Goal: Information Seeking & Learning: Learn about a topic

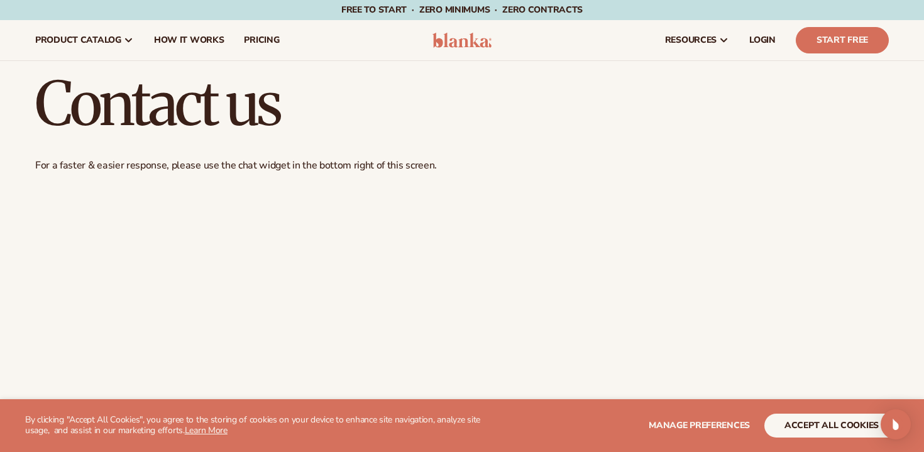
click at [533, 14] on span "Free to start · ZERO minimums · ZERO contracts ·" at bounding box center [461, 10] width 241 height 12
click at [467, 4] on span "Free to start · ZERO minimums · ZERO contracts ·" at bounding box center [461, 10] width 241 height 12
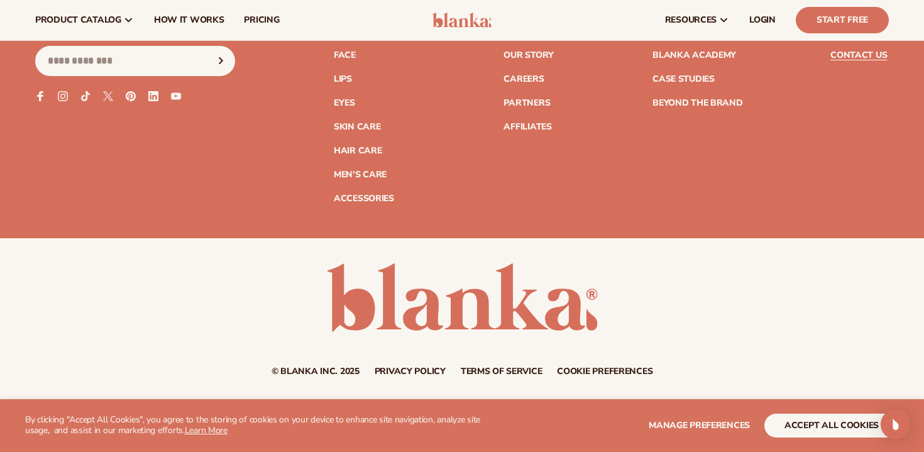
scroll to position [1083, 0]
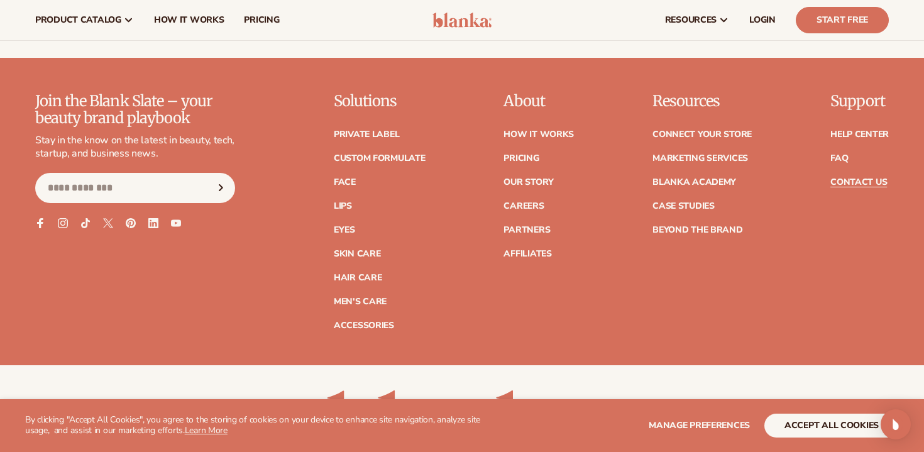
click at [376, 104] on p "Solutions" at bounding box center [380, 101] width 92 height 16
click at [163, 122] on p "Join the Blank Slate – your beauty brand playbook" at bounding box center [135, 109] width 200 height 33
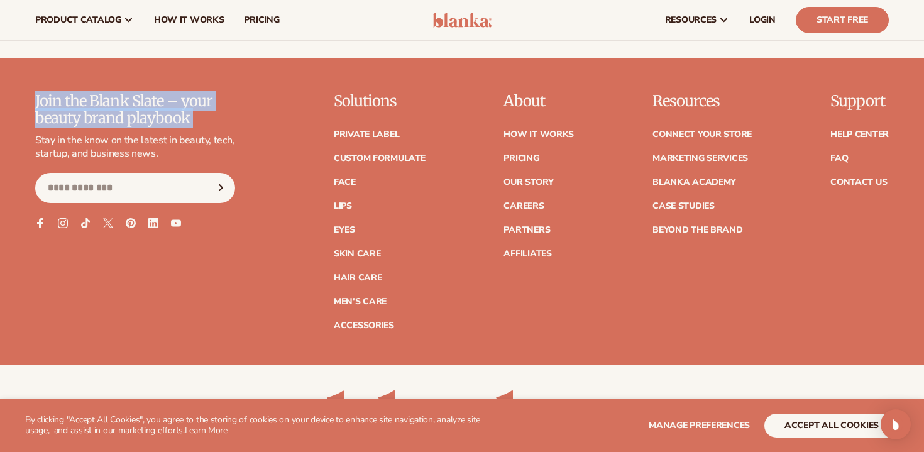
click at [163, 122] on p "Join the Blank Slate – your beauty brand playbook" at bounding box center [135, 109] width 200 height 33
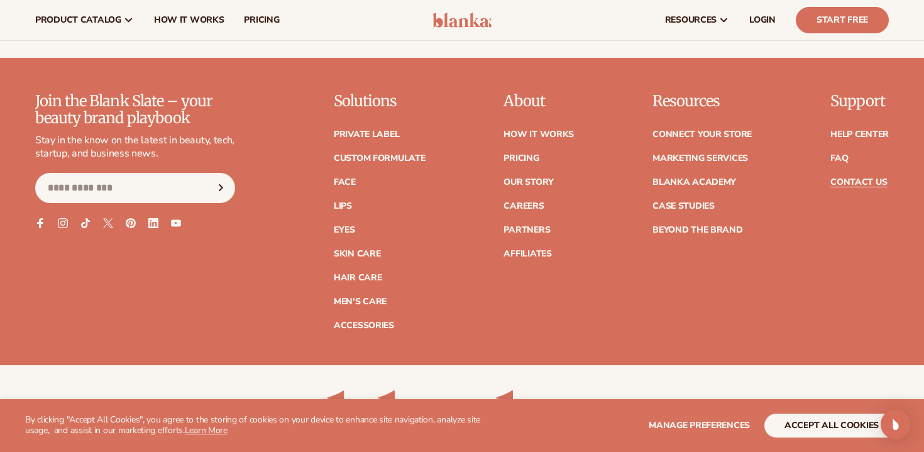
click at [187, 122] on p "Join the Blank Slate – your beauty brand playbook" at bounding box center [135, 109] width 200 height 33
click at [443, 18] on img at bounding box center [462, 20] width 60 height 15
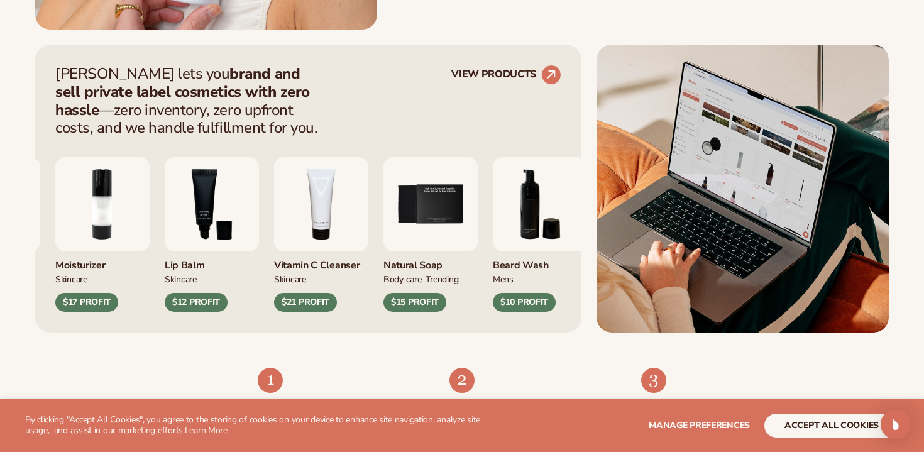
scroll to position [496, 0]
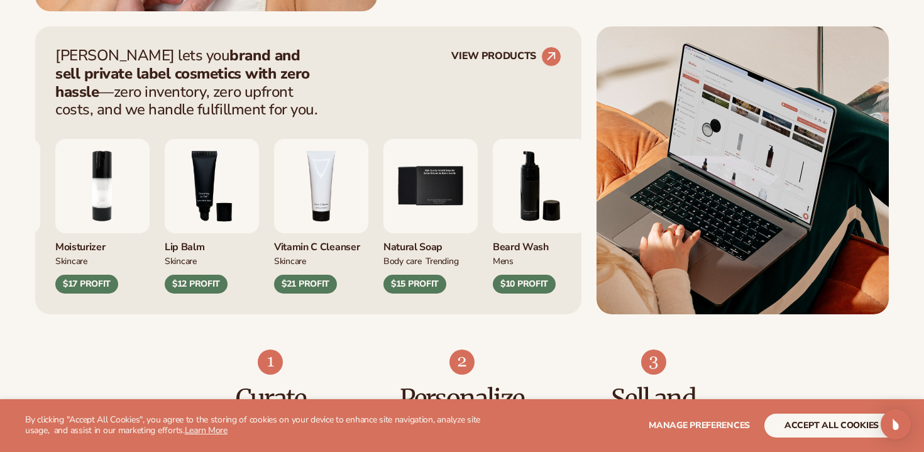
click at [187, 45] on strong "brand and sell private label cosmetics with zero hassle" at bounding box center [182, 73] width 255 height 57
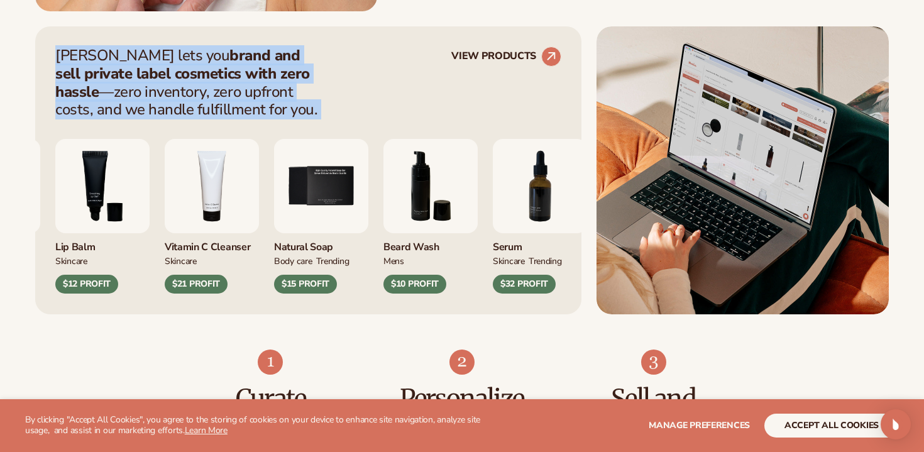
click at [187, 45] on strong "brand and sell private label cosmetics with zero hassle" at bounding box center [182, 73] width 255 height 57
click at [210, 65] on strong "brand and sell private label cosmetics with zero hassle" at bounding box center [182, 73] width 255 height 57
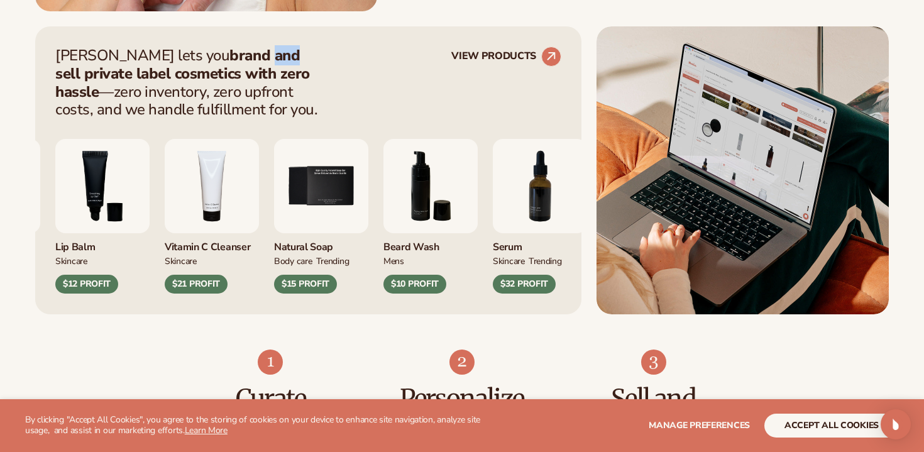
click at [210, 65] on strong "brand and sell private label cosmetics with zero hassle" at bounding box center [182, 73] width 255 height 57
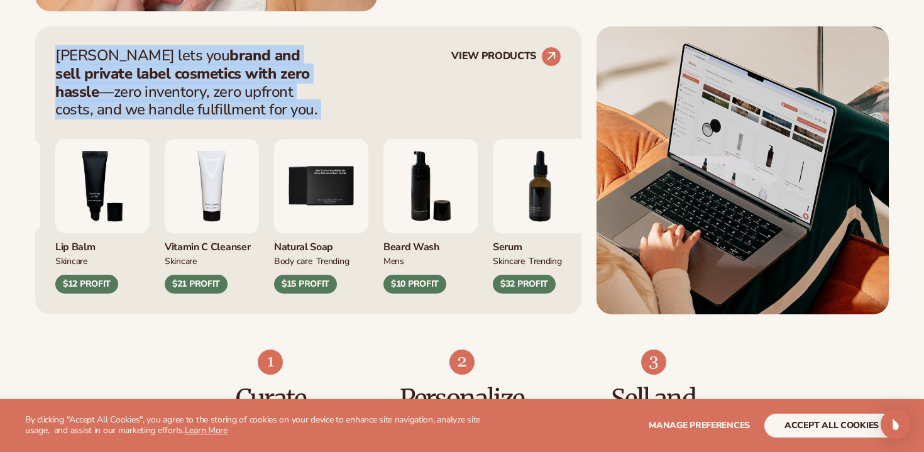
click at [210, 65] on strong "brand and sell private label cosmetics with zero hassle" at bounding box center [182, 73] width 255 height 57
click at [226, 75] on strong "brand and sell private label cosmetics with zero hassle" at bounding box center [182, 73] width 255 height 57
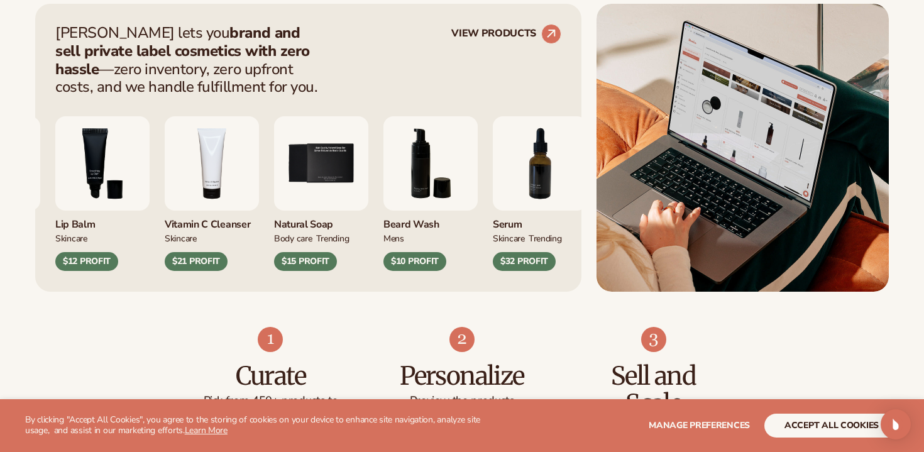
scroll to position [523, 0]
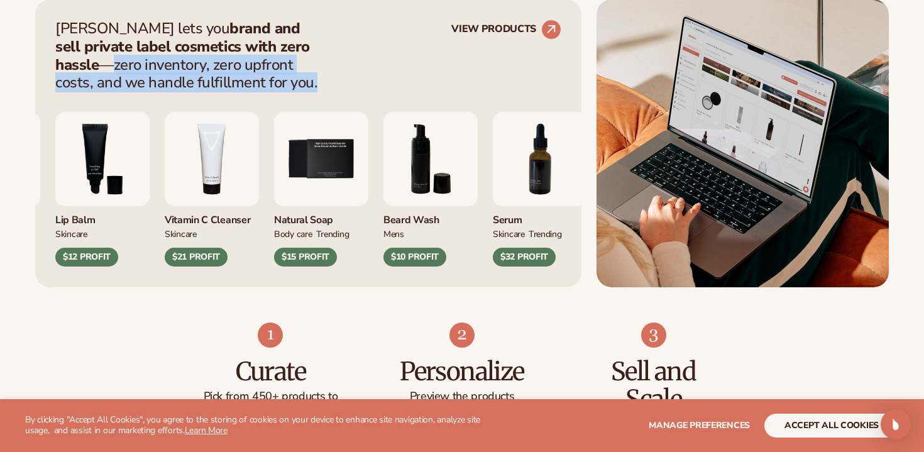
drag, startPoint x: 284, startPoint y: 52, endPoint x: 299, endPoint y: 87, distance: 38.0
click at [299, 87] on p "[PERSON_NAME] lets you brand and sell private label cosmetics with zero hassle …" at bounding box center [190, 55] width 270 height 72
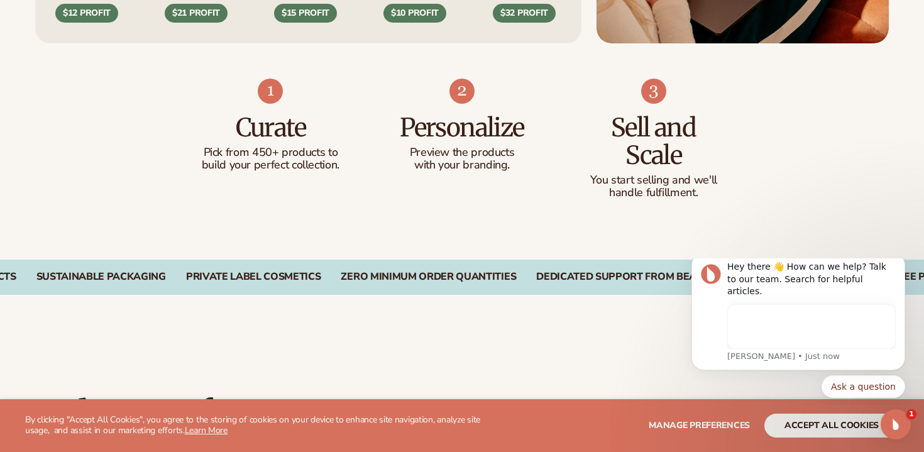
scroll to position [0, 0]
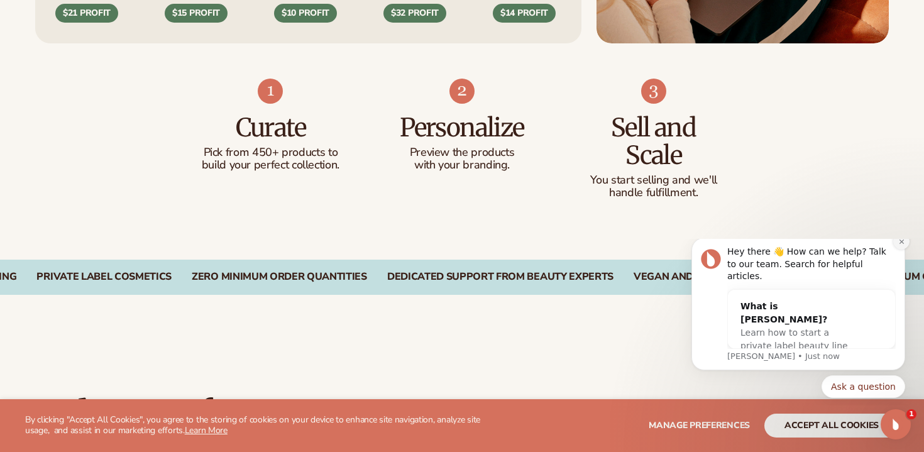
click at [903, 245] on icon "Dismiss notification" at bounding box center [901, 241] width 7 height 7
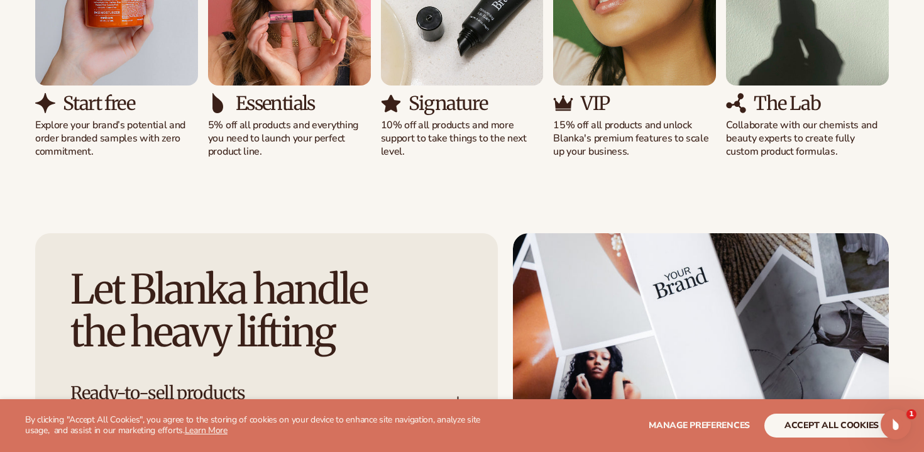
scroll to position [1374, 0]
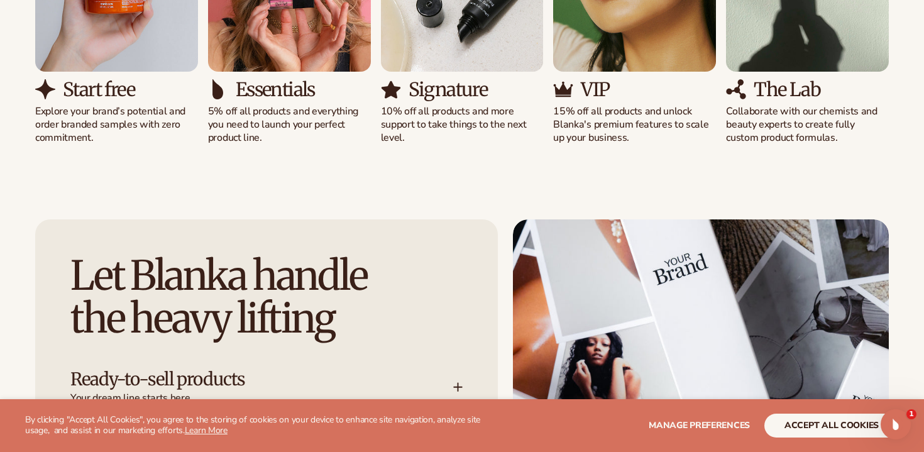
click at [219, 75] on div "Essentials 5% off all products and everything you need to launch your perfect p…" at bounding box center [289, 4] width 163 height 280
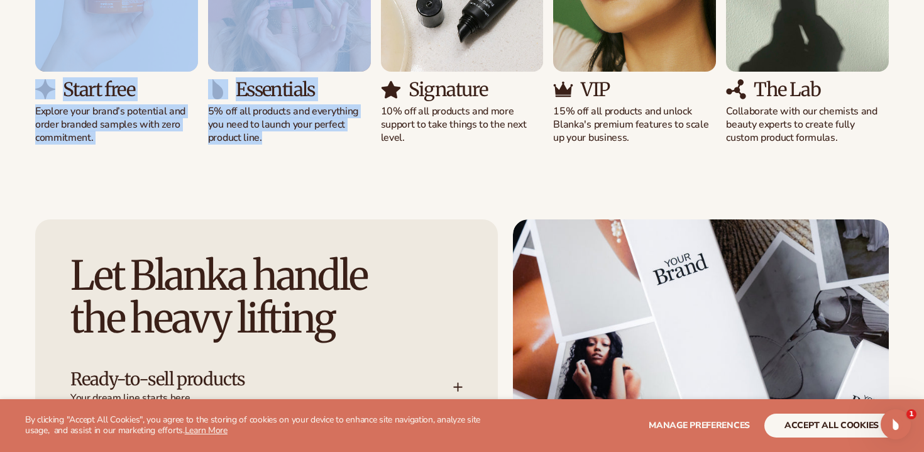
drag, startPoint x: 284, startPoint y: 151, endPoint x: 192, endPoint y: 60, distance: 129.8
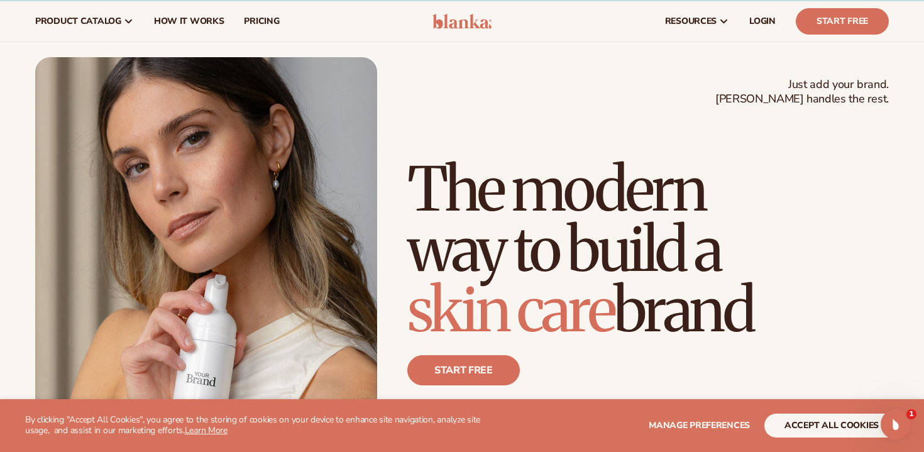
scroll to position [0, 0]
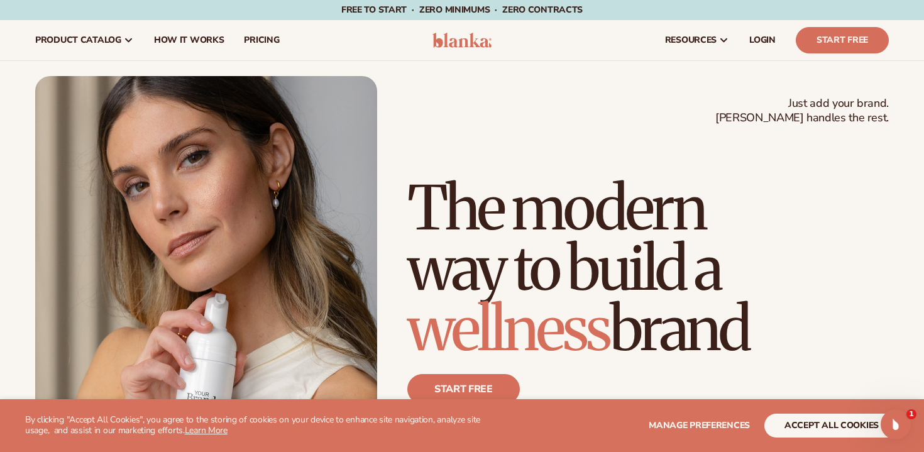
click at [47, 427] on p "By clicking "Accept All Cookies", you agree to the storing of cookies on your d…" at bounding box center [258, 425] width 466 height 21
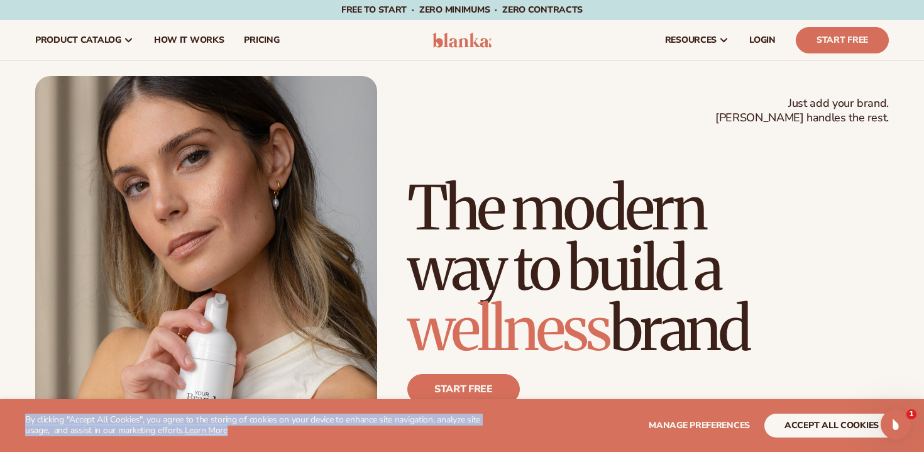
click at [47, 427] on p "By clicking "Accept All Cookies", you agree to the storing of cookies on your d…" at bounding box center [258, 425] width 466 height 21
